Goal: Navigation & Orientation: Understand site structure

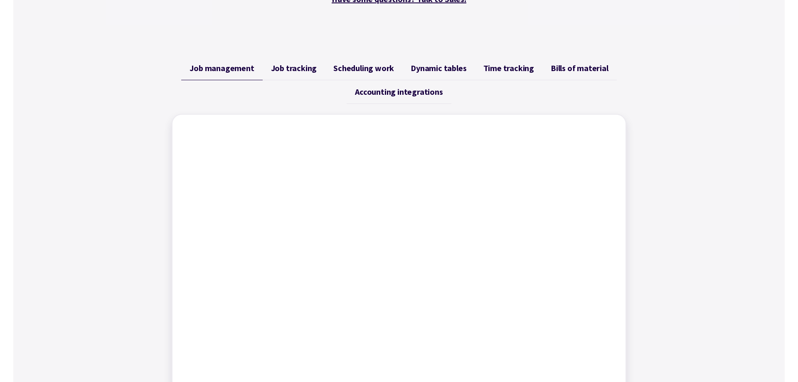
scroll to position [297, 0]
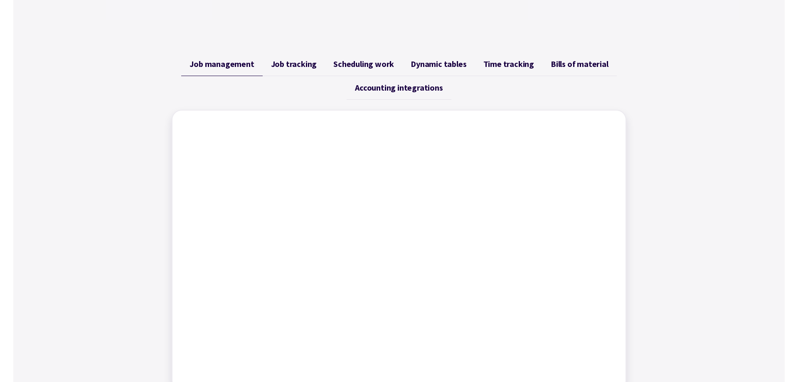
click at [514, 64] on span "Time tracking" at bounding box center [508, 64] width 51 height 10
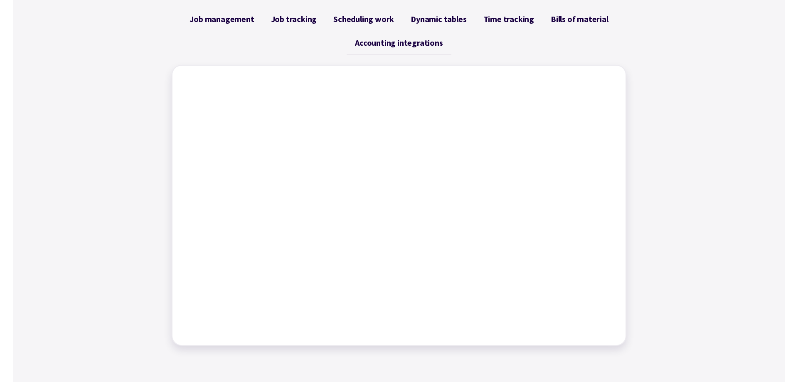
scroll to position [339, 0]
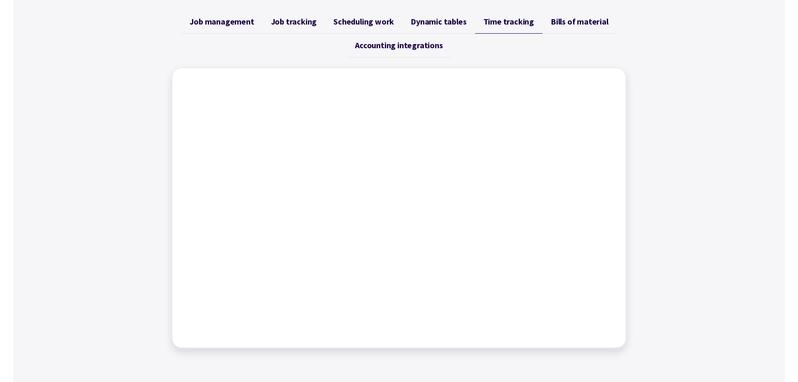
click at [354, 19] on span "Scheduling work" at bounding box center [363, 22] width 61 height 10
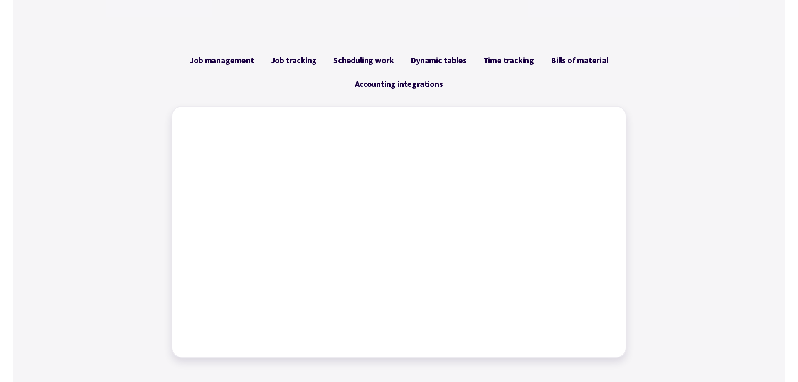
scroll to position [297, 0]
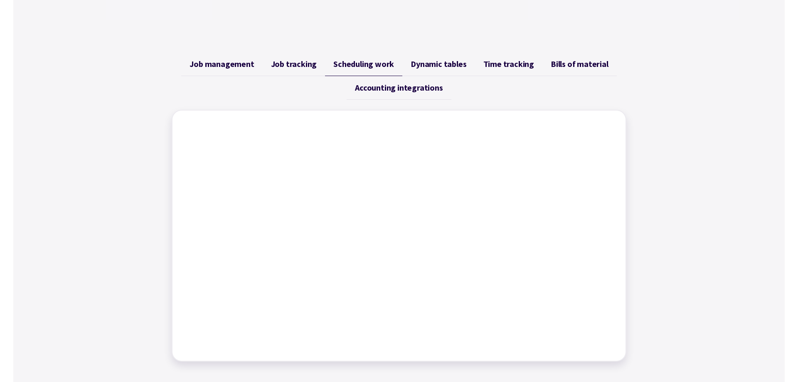
click at [292, 61] on span "Job tracking" at bounding box center [294, 64] width 46 height 10
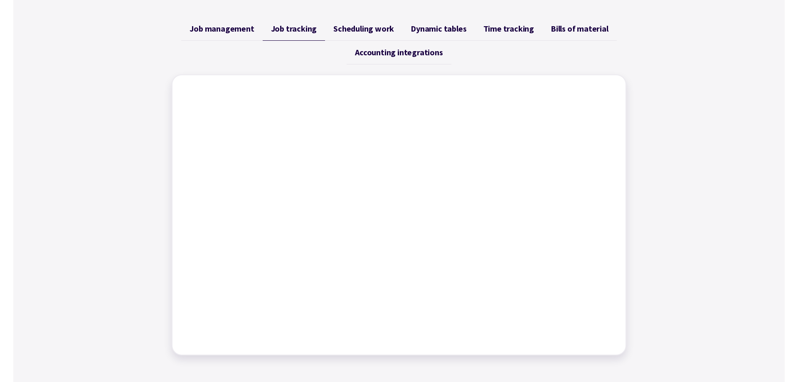
scroll to position [339, 0]
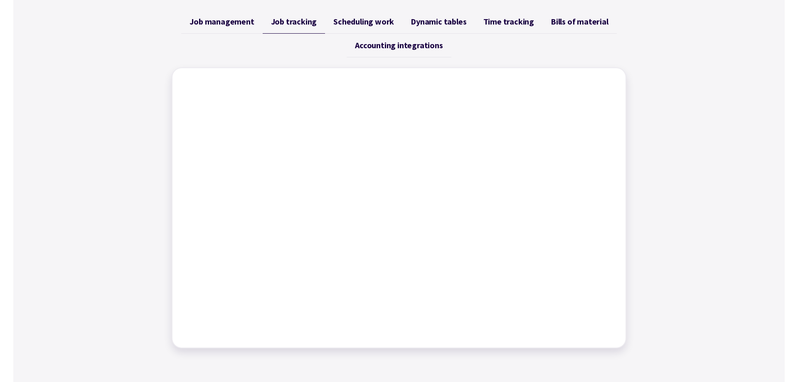
click at [393, 46] on span "Accounting integrations" at bounding box center [399, 45] width 88 height 10
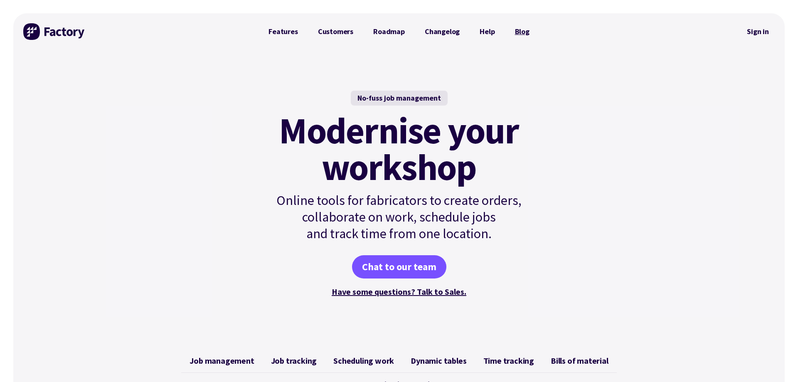
click at [519, 30] on link "Blog" at bounding box center [522, 31] width 34 height 17
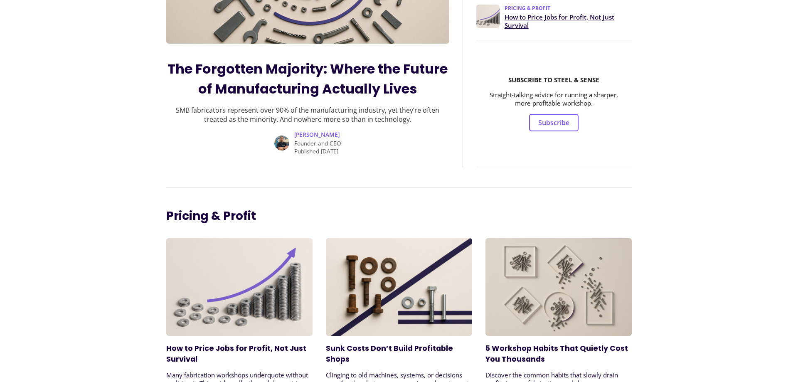
scroll to position [339, 0]
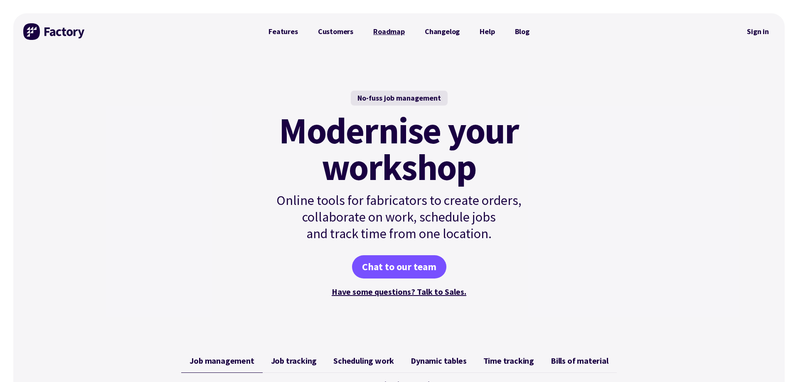
click at [396, 30] on link "Roadmap" at bounding box center [389, 31] width 52 height 17
click at [387, 31] on link "Roadmap" at bounding box center [389, 31] width 52 height 17
click at [516, 29] on link "Blog" at bounding box center [522, 31] width 34 height 17
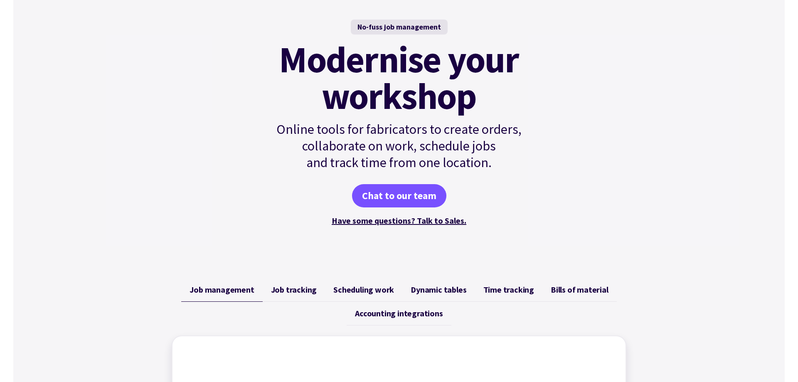
scroll to position [212, 0]
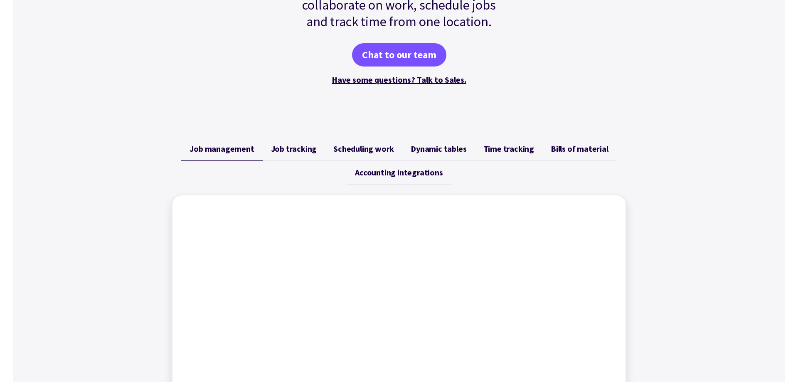
click at [592, 152] on span "Bills of material" at bounding box center [580, 149] width 58 height 10
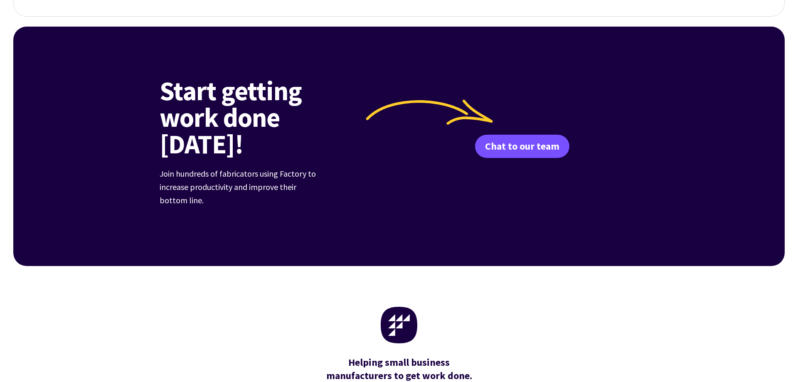
scroll to position [3243, 0]
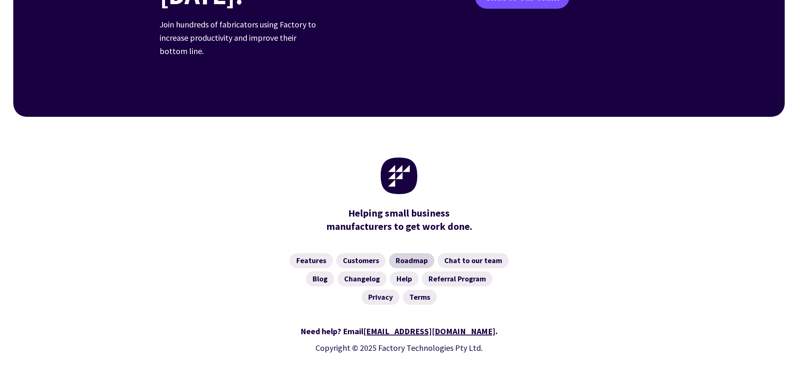
click at [411, 253] on link "Roadmap" at bounding box center [411, 260] width 45 height 15
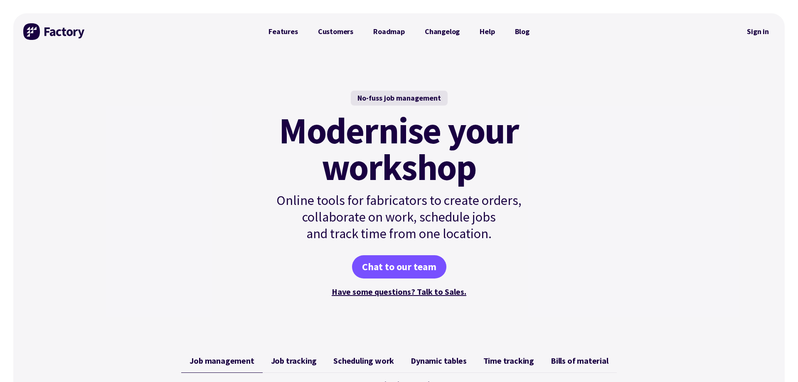
scroll to position [3243, 0]
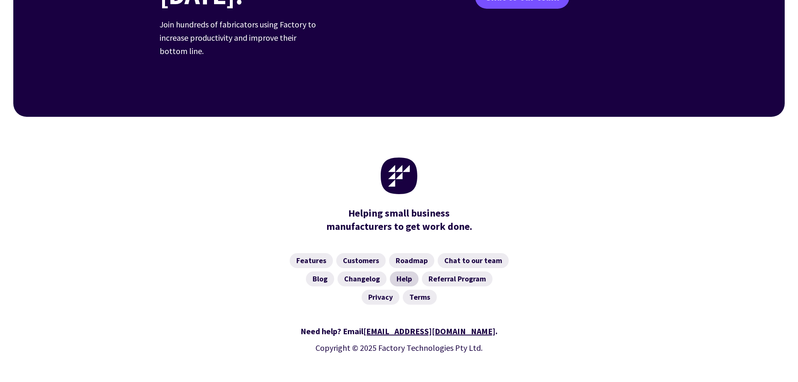
click at [399, 271] on link "Help" at bounding box center [404, 278] width 29 height 15
